Goal: Book appointment/travel/reservation

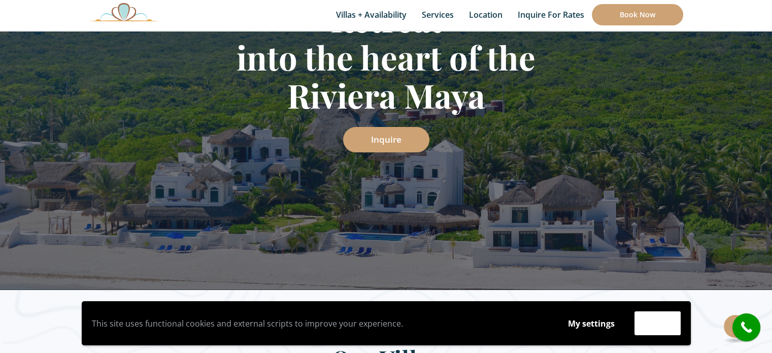
scroll to position [207, 0]
click at [375, 140] on link "Inquire" at bounding box center [386, 139] width 86 height 25
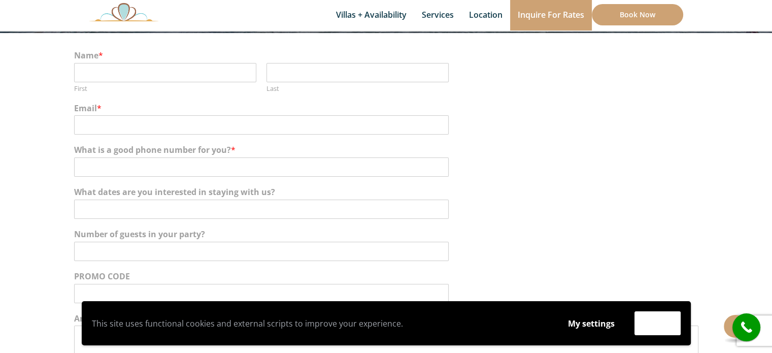
scroll to position [148, 0]
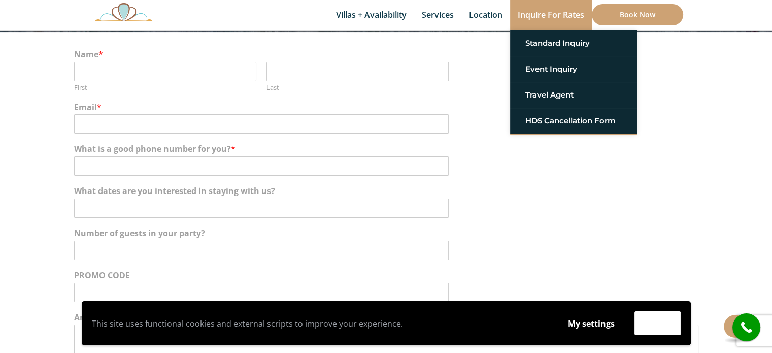
click at [545, 17] on link "Inquire for Rates" at bounding box center [551, 15] width 82 height 30
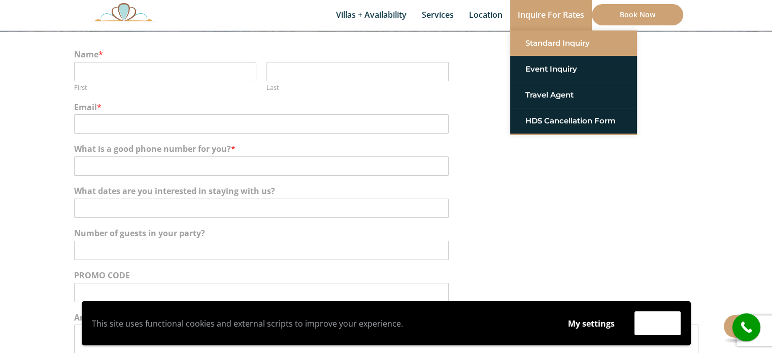
click at [565, 47] on link "Standard Inquiry" at bounding box center [573, 43] width 96 height 18
